Goal: Transaction & Acquisition: Purchase product/service

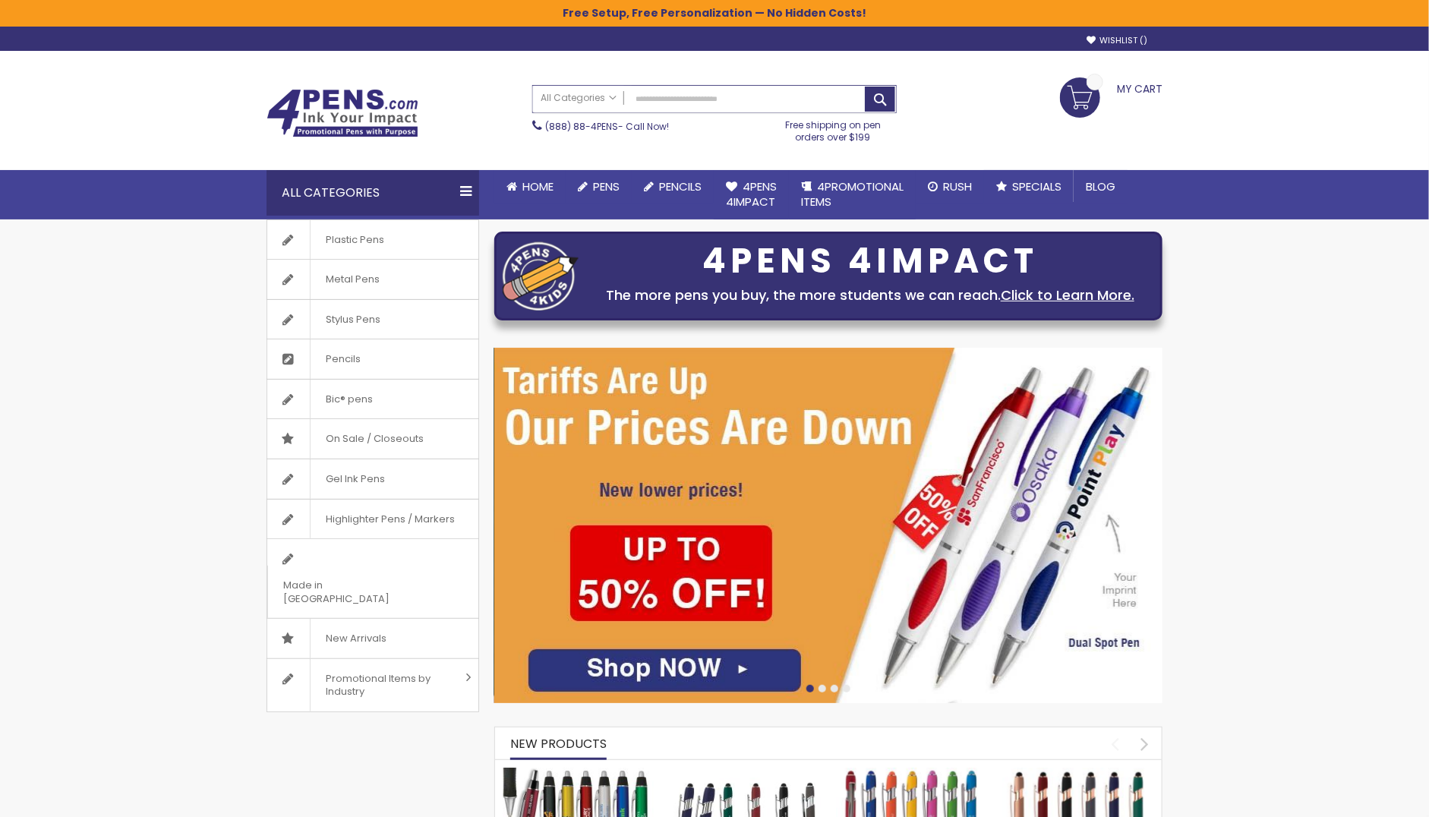
click at [823, 93] on input "Search" at bounding box center [714, 99] width 363 height 27
paste input "**********"
type input "**********"
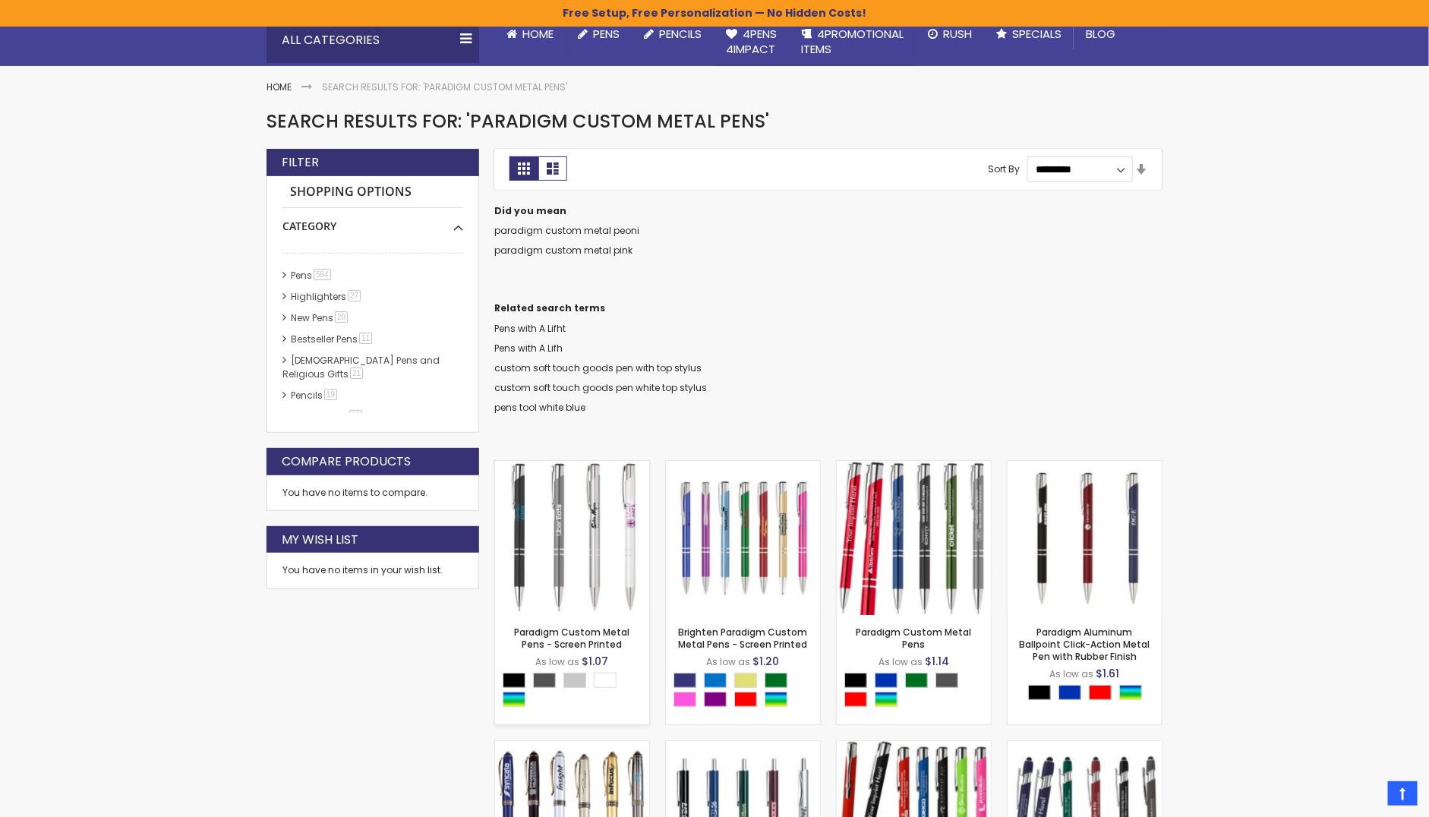
scroll to position [175, 0]
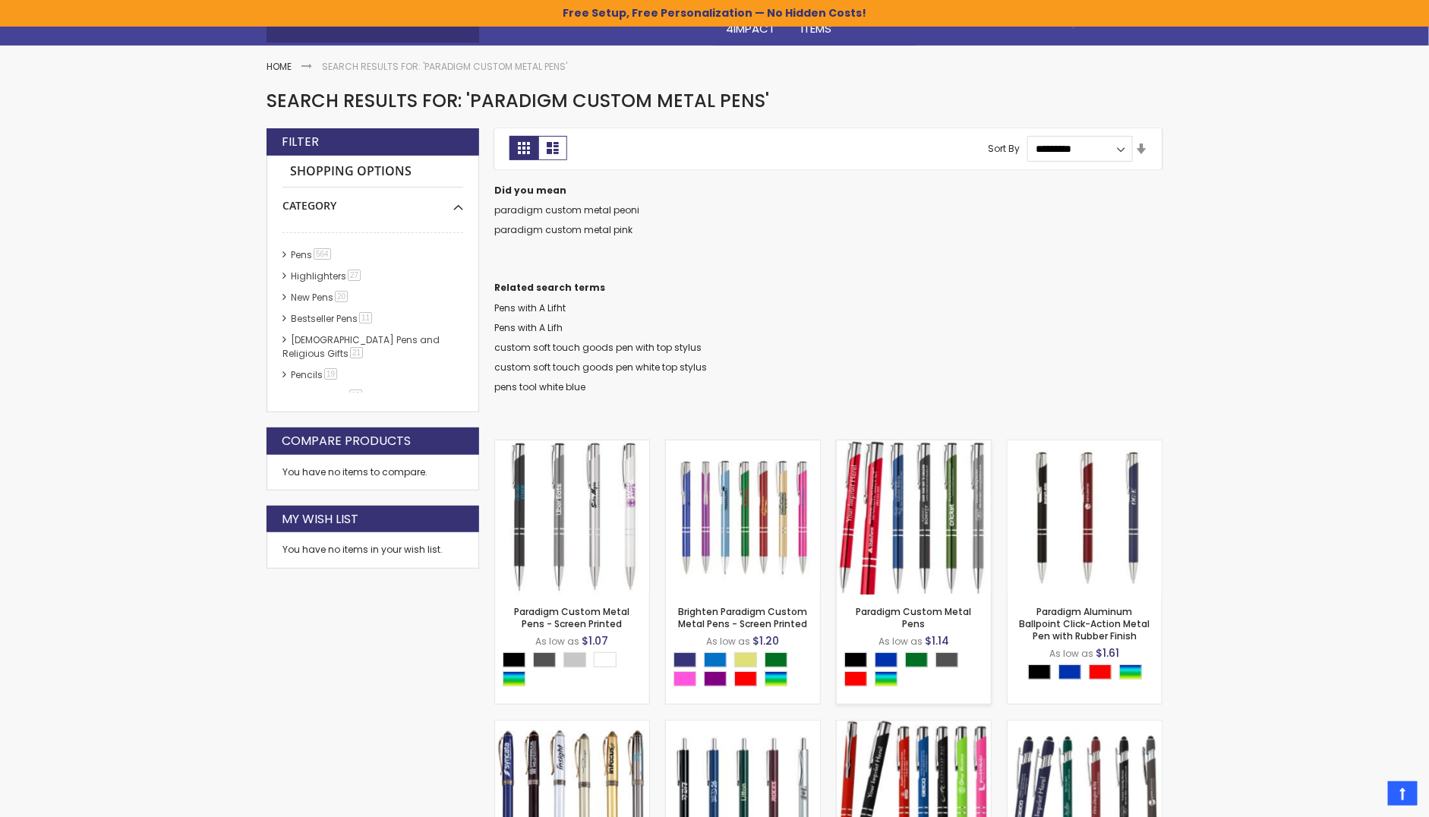
click at [925, 547] on img at bounding box center [914, 517] width 154 height 154
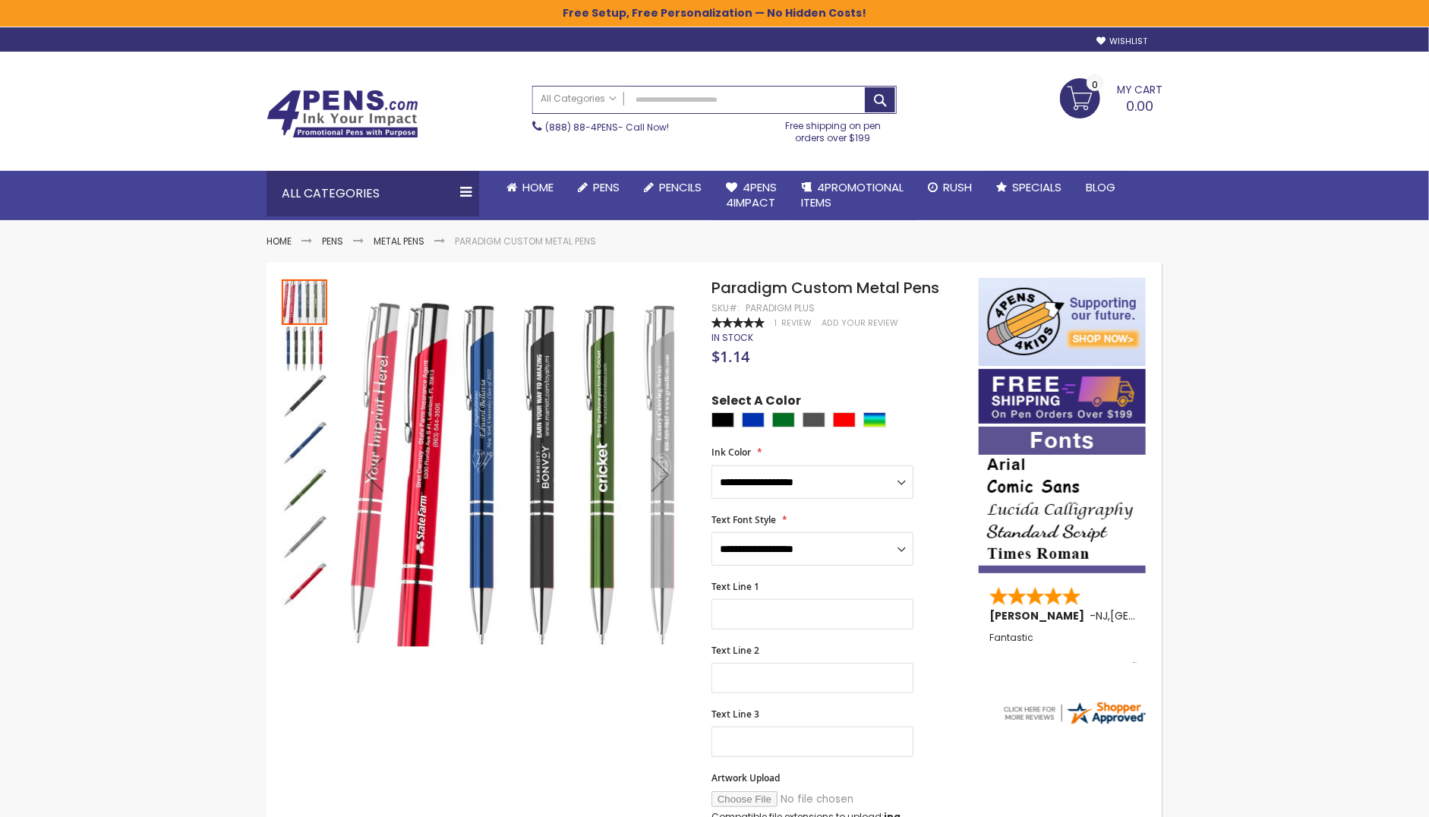
click at [925, 547] on div "**********" at bounding box center [837, 540] width 252 height 52
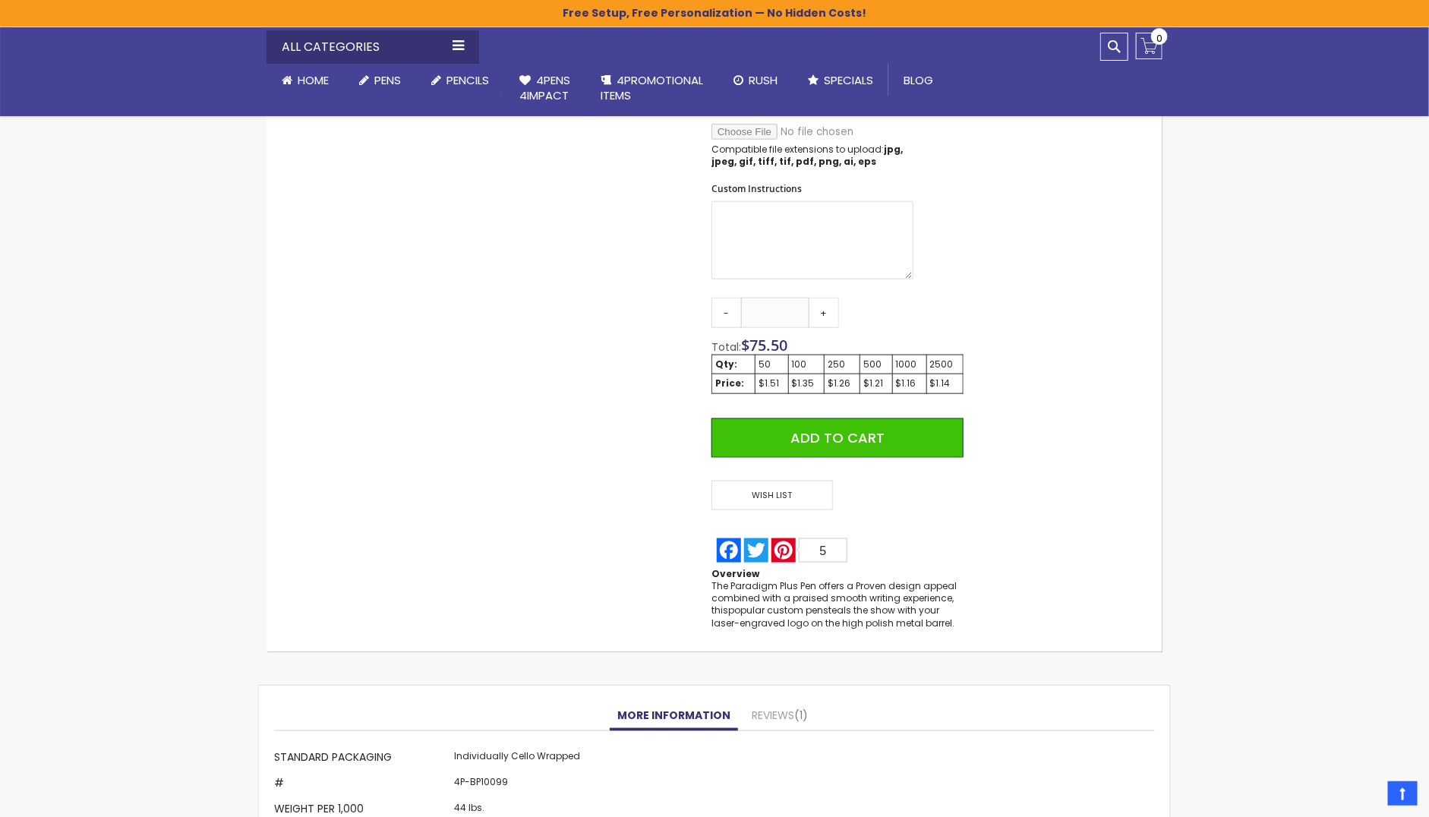
scroll to position [748, 0]
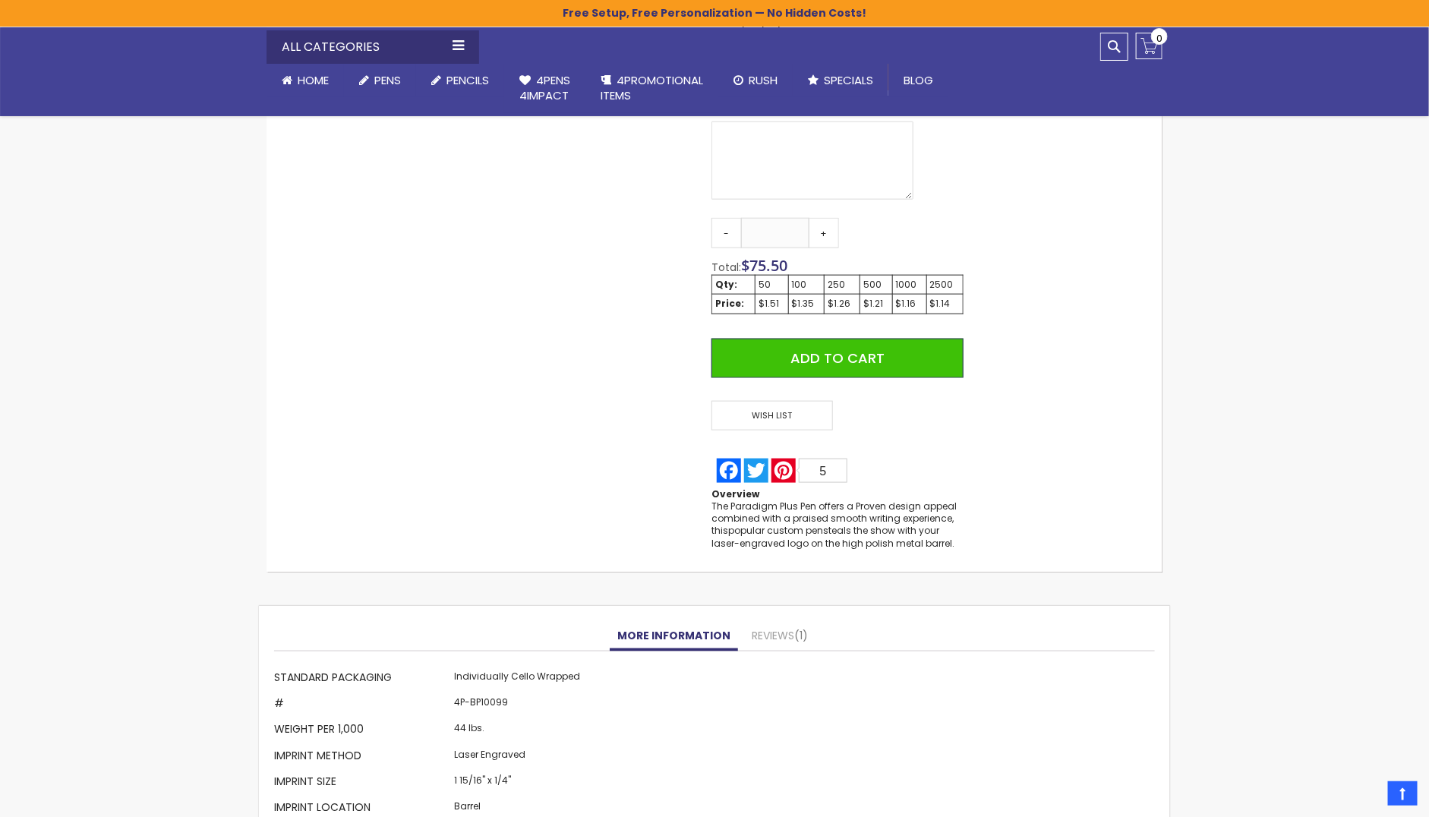
click at [491, 702] on td "4P-BP10099" at bounding box center [517, 705] width 134 height 26
copy td "BP10099"
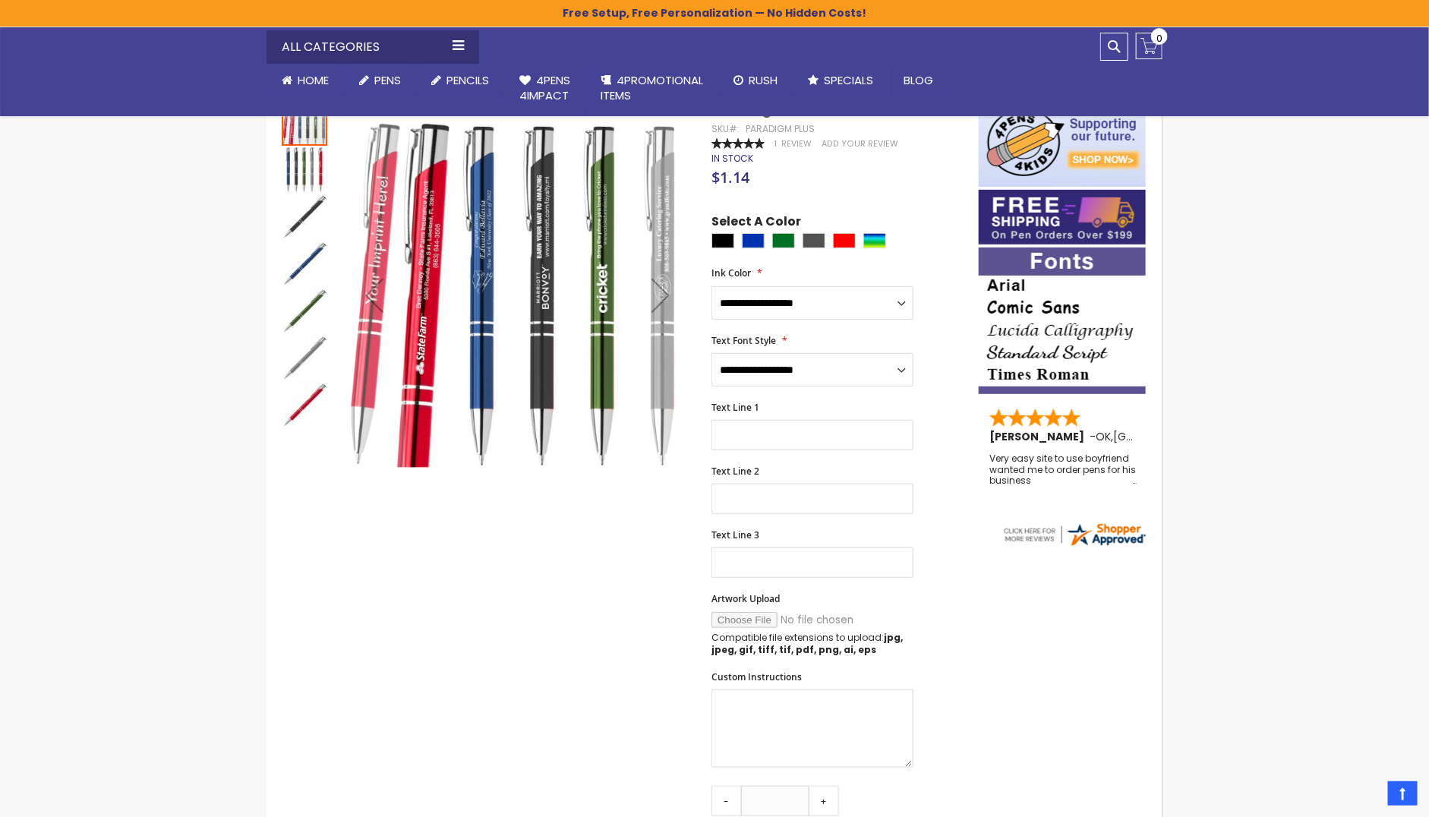
scroll to position [0, 0]
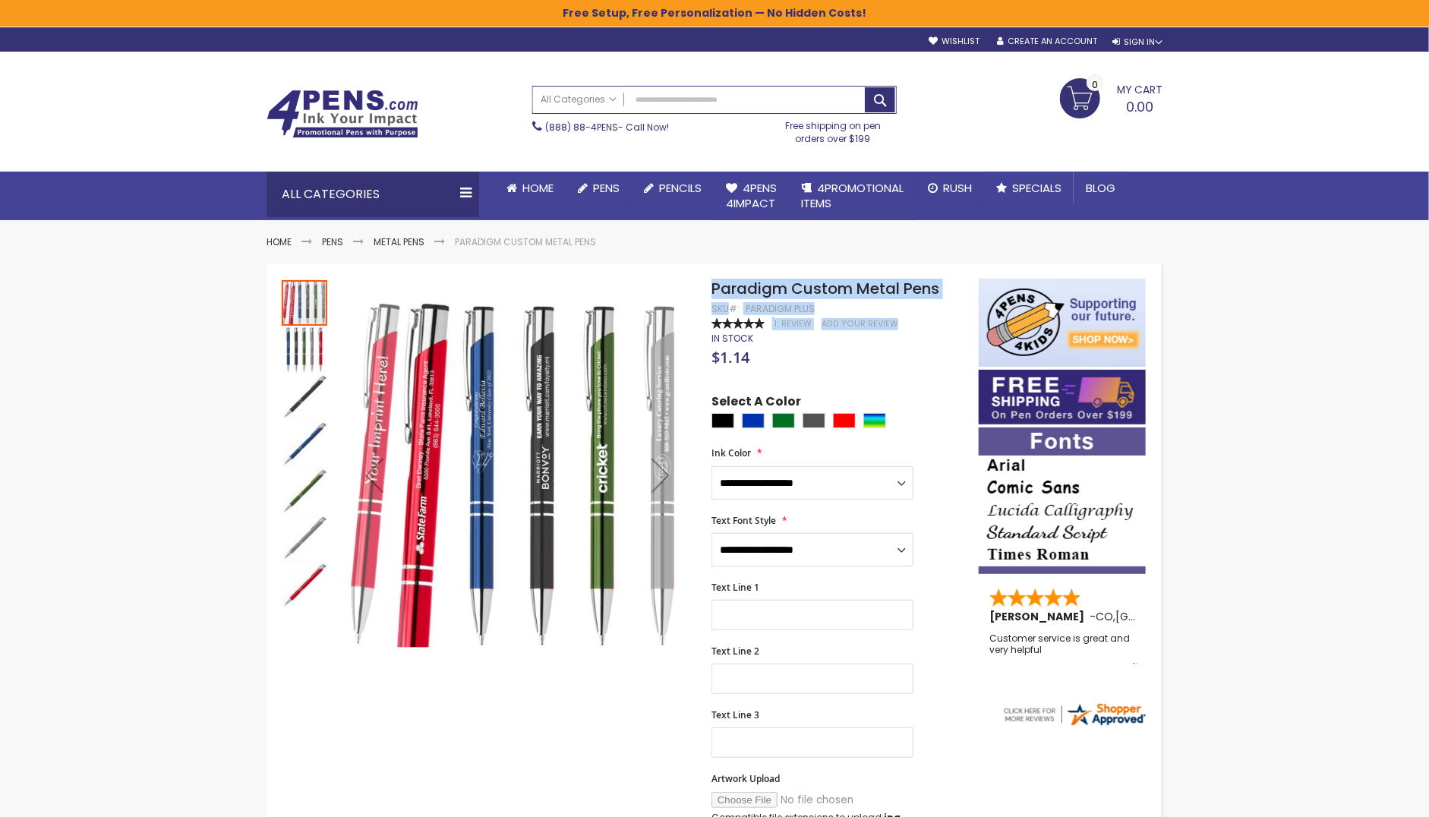
drag, startPoint x: 816, startPoint y: 305, endPoint x: 710, endPoint y: 289, distance: 107.5
click at [710, 289] on div "Skip to the end of the images gallery Skip to the beginning of the images galle…" at bounding box center [622, 792] width 697 height 1026
copy div "Skip to the end of the images gallery Skip to the beginning of the images galle…"
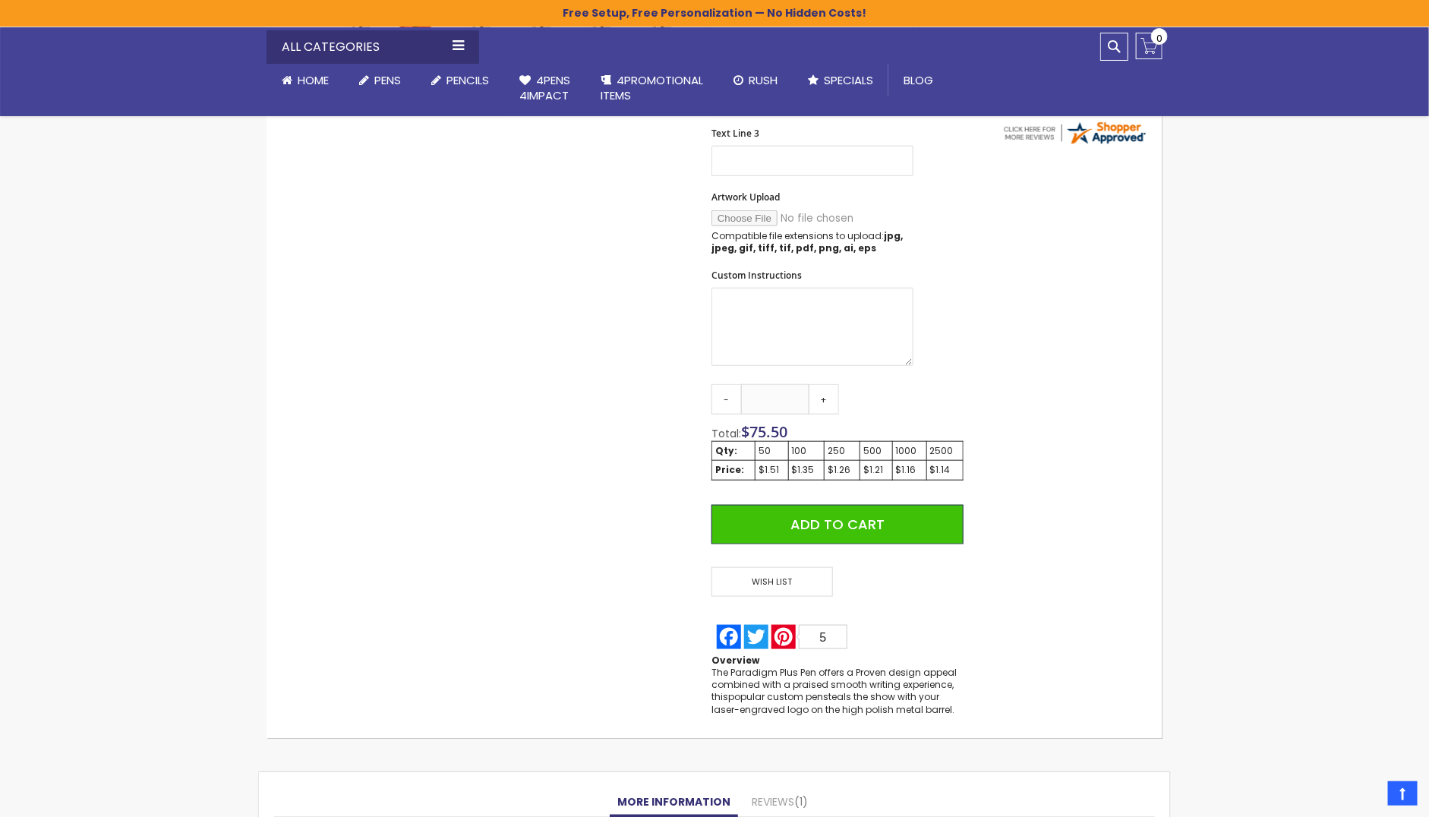
scroll to position [585, 0]
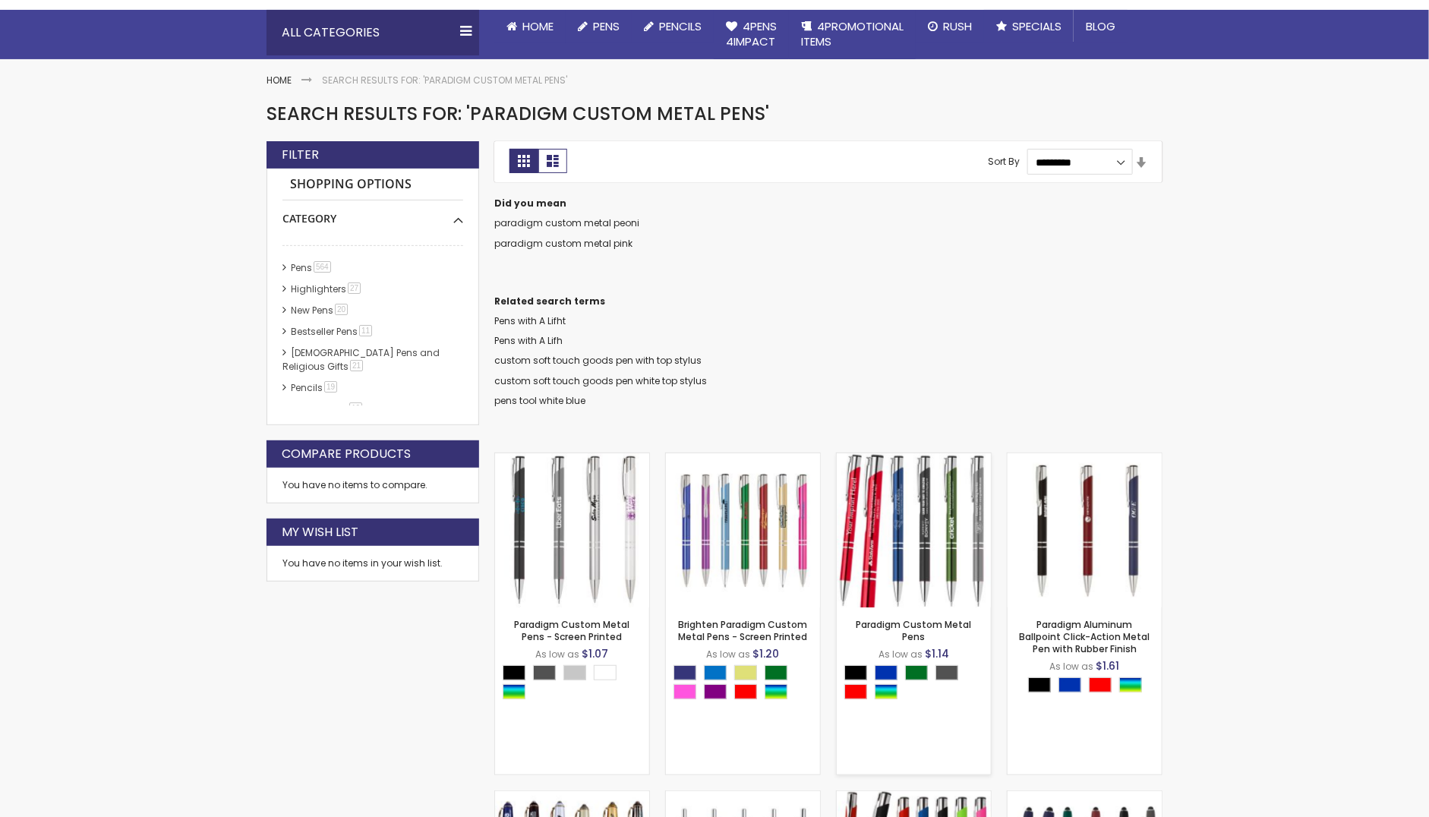
scroll to position [175, 0]
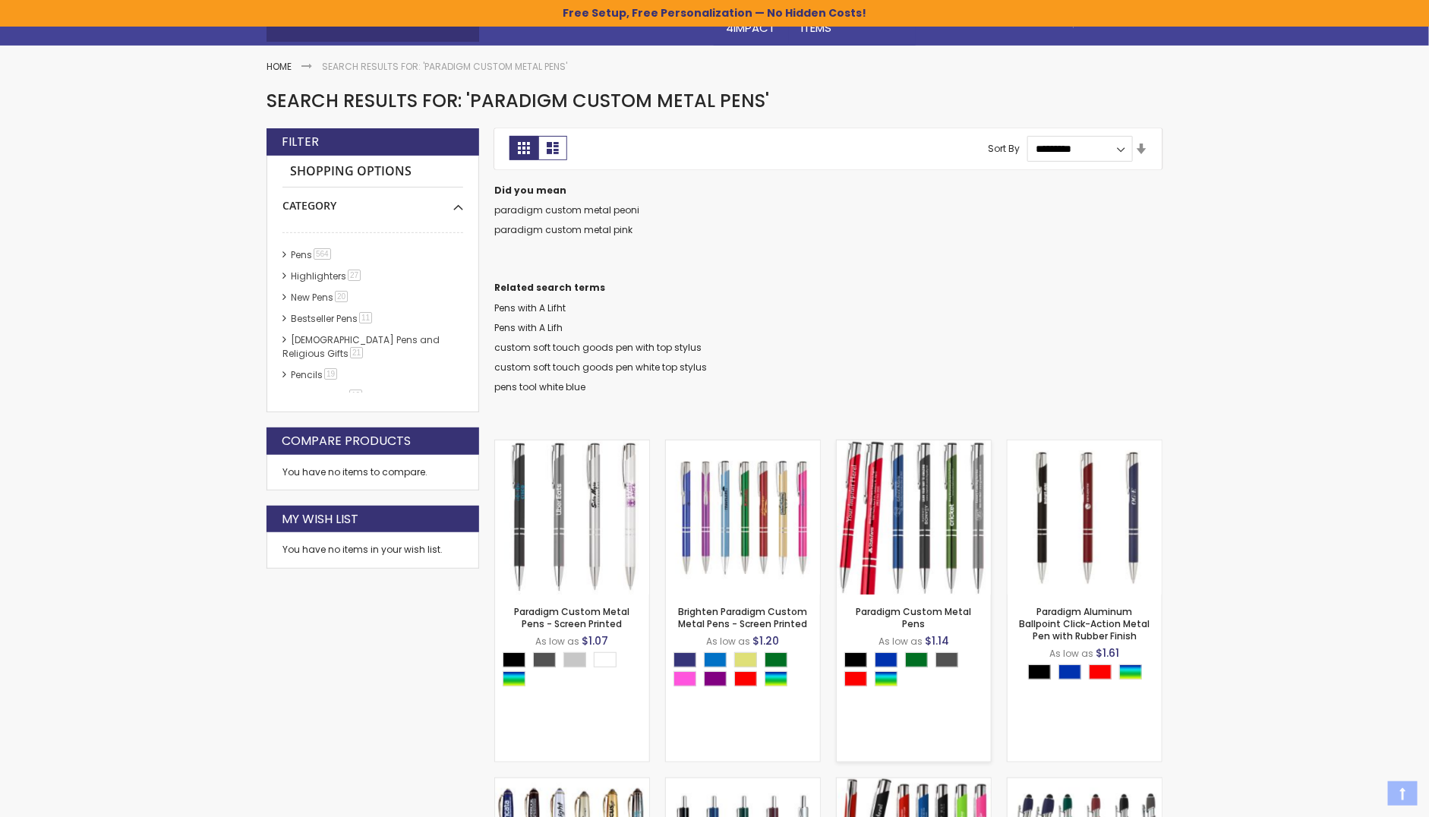
click at [896, 503] on img at bounding box center [914, 517] width 154 height 154
